Goal: Task Accomplishment & Management: Use online tool/utility

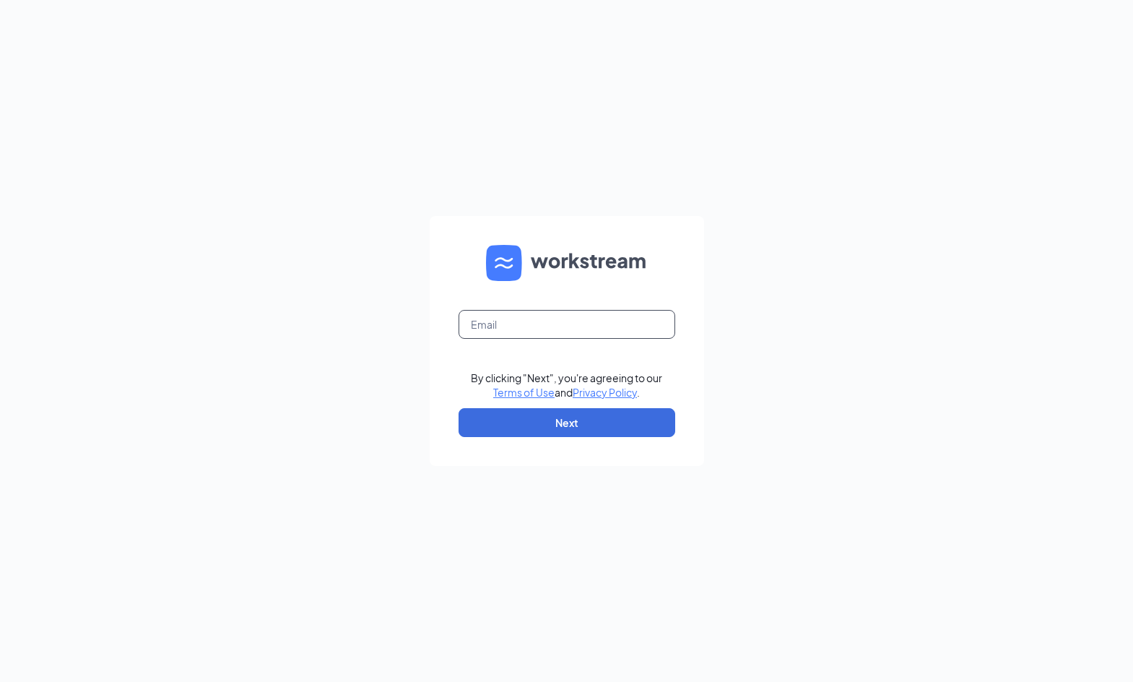
drag, startPoint x: 538, startPoint y: 324, endPoint x: 552, endPoint y: 336, distance: 18.4
click at [539, 326] on input "text" at bounding box center [567, 324] width 217 height 29
type input "[EMAIL_ADDRESS][DOMAIN_NAME]"
click at [720, 336] on div "[EMAIL_ADDRESS][DOMAIN_NAME] By clicking "Next", you're agreeing to our Terms o…" at bounding box center [566, 341] width 1133 height 682
click at [614, 449] on form "[EMAIL_ADDRESS][DOMAIN_NAME] By clicking "Next", you're agreeing to our Terms o…" at bounding box center [567, 341] width 274 height 250
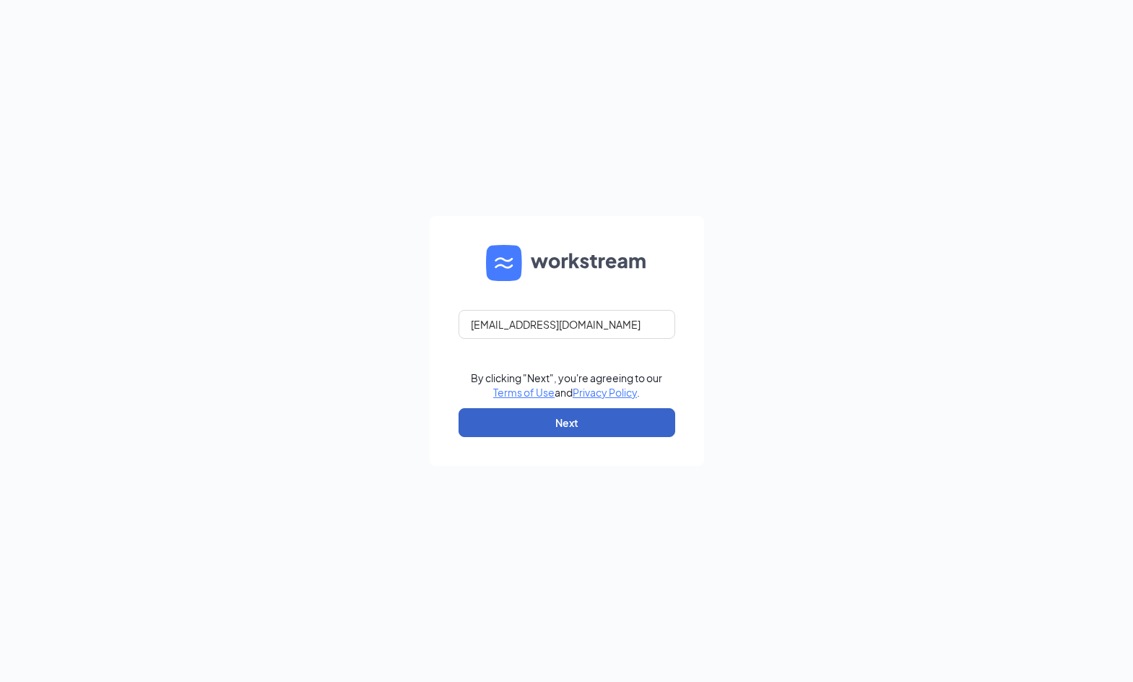
click at [614, 426] on button "Next" at bounding box center [567, 422] width 217 height 29
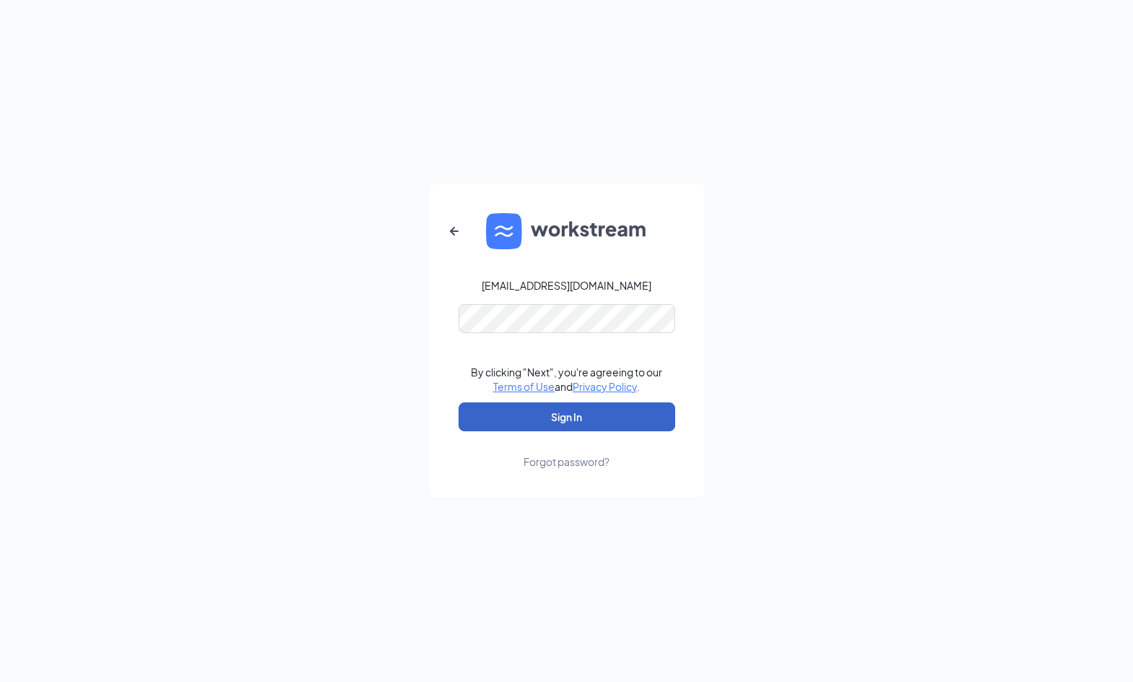
click at [591, 422] on button "Sign In" at bounding box center [567, 416] width 217 height 29
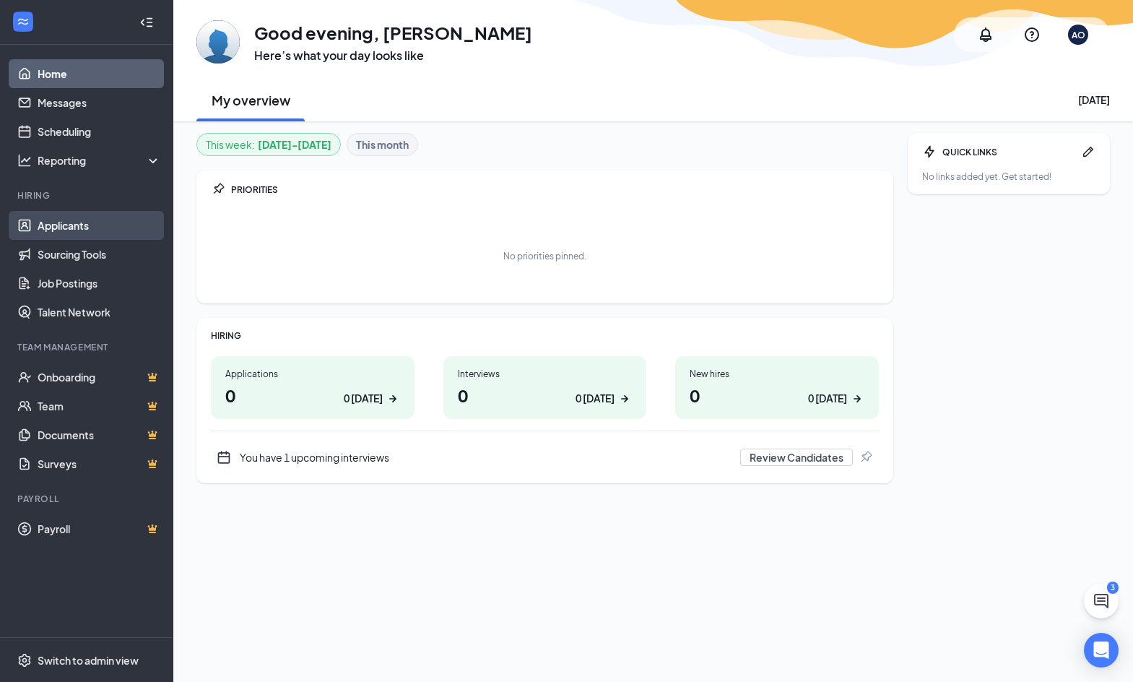
click at [64, 227] on link "Applicants" at bounding box center [99, 225] width 123 height 29
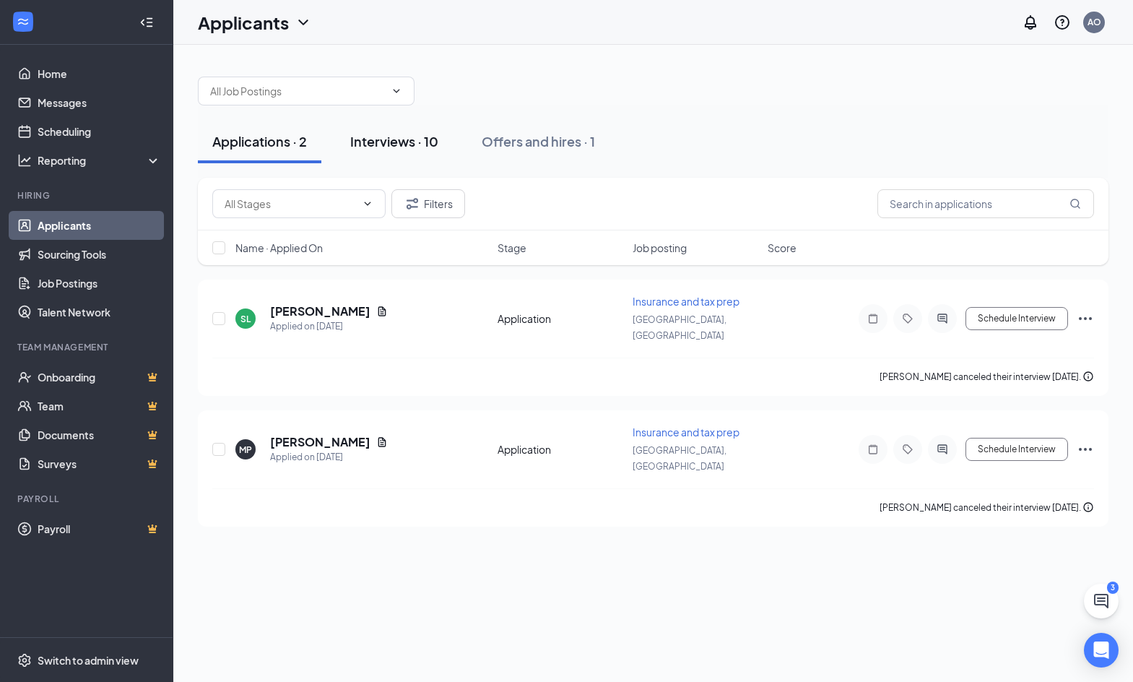
click at [395, 144] on div "Interviews · 10" at bounding box center [394, 141] width 88 height 18
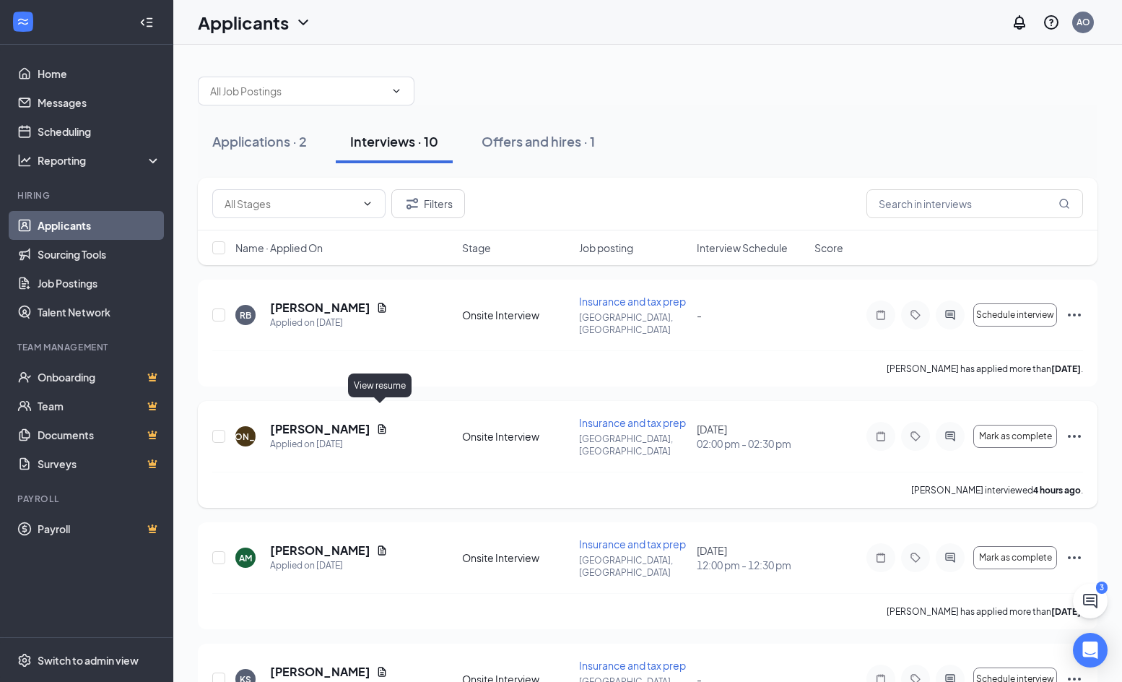
click at [380, 424] on icon "Document" at bounding box center [382, 428] width 8 height 9
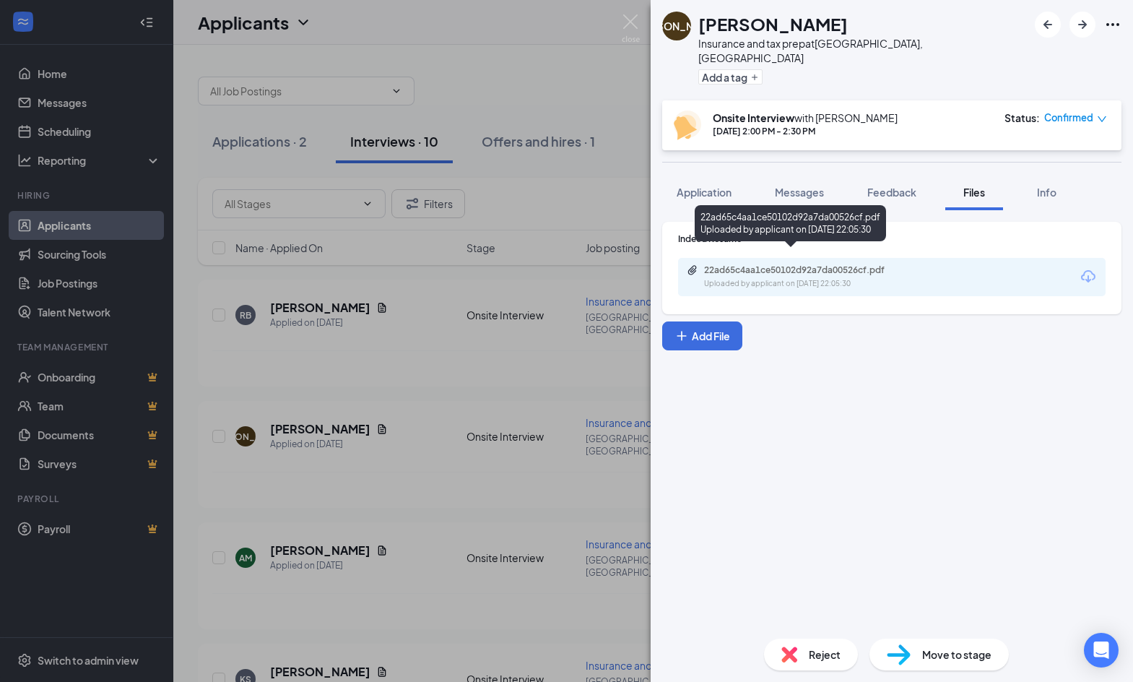
click at [830, 264] on div "22ad65c4aa1ce50102d92a7da00526cf.pdf" at bounding box center [805, 270] width 202 height 12
click at [464, 104] on div "JO Jonathan Olmedo Insurance and tax prep at Los Angeles, CA Add a tag Onsite I…" at bounding box center [566, 341] width 1133 height 682
